Goal: Find specific page/section: Find specific page/section

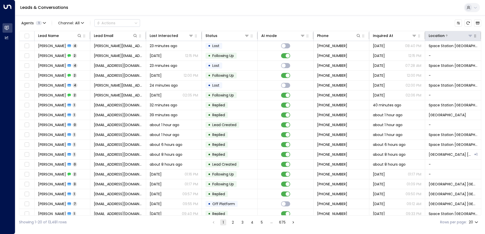
click at [468, 37] on icon at bounding box center [470, 36] width 4 height 4
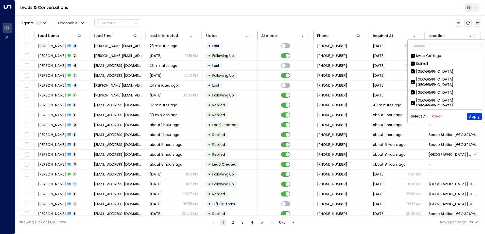
click at [435, 117] on button "Clear" at bounding box center [437, 116] width 10 height 4
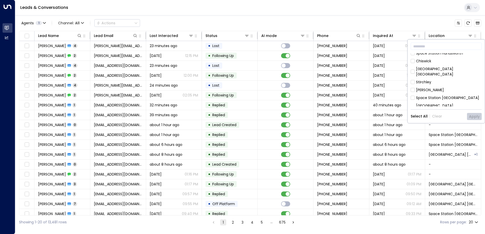
scroll to position [181, 0]
click at [415, 111] on div "[GEOGRAPHIC_DATA] [GEOGRAPHIC_DATA]" at bounding box center [445, 116] width 71 height 11
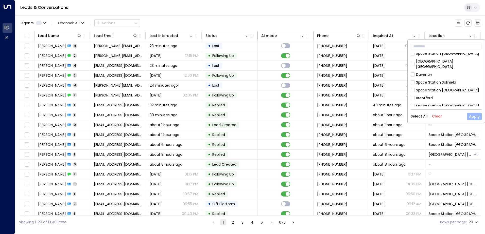
click at [471, 116] on button "Apply" at bounding box center [474, 116] width 15 height 7
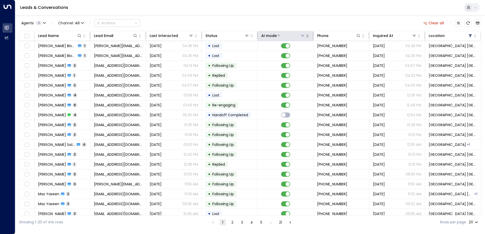
click at [299, 36] on div at bounding box center [290, 35] width 28 height 5
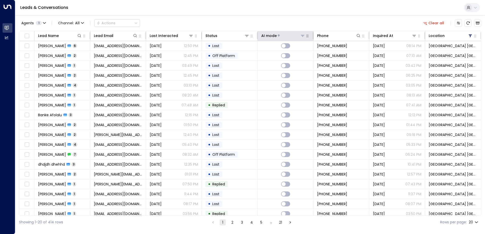
click at [301, 36] on icon at bounding box center [303, 36] width 4 height 2
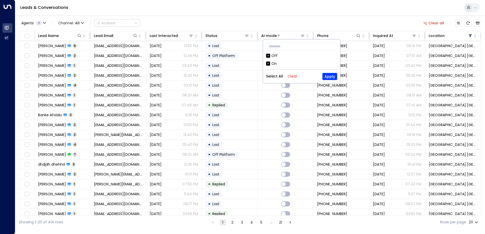
click at [272, 58] on div "Off" at bounding box center [274, 55] width 6 height 5
click at [324, 75] on button "Apply" at bounding box center [329, 76] width 15 height 7
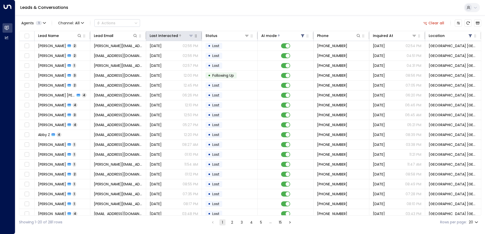
click at [175, 35] on div "Last Interacted" at bounding box center [164, 36] width 28 height 6
click at [178, 35] on icon at bounding box center [179, 35] width 3 height 3
